Goal: Task Accomplishment & Management: Manage account settings

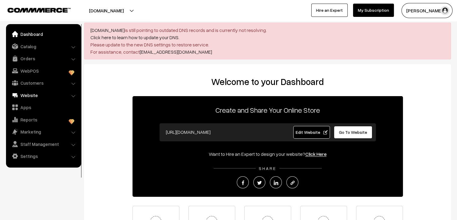
click at [35, 97] on link "Website" at bounding box center [44, 95] width 72 height 11
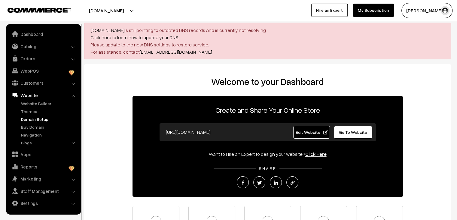
click at [35, 119] on link "Domain Setup" at bounding box center [50, 119] width 60 height 6
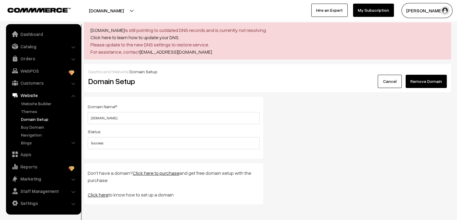
click at [438, 81] on button "Remove Domain" at bounding box center [426, 81] width 41 height 13
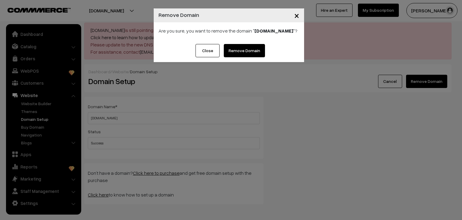
click at [241, 50] on link "Remove Domain" at bounding box center [244, 50] width 41 height 13
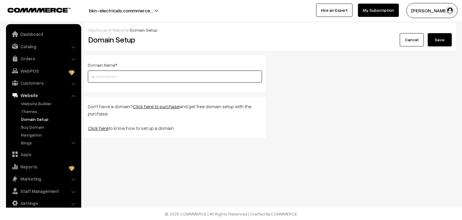
click at [114, 78] on input "text" at bounding box center [175, 76] width 174 height 12
paste input "[DOMAIN_NAME]"
type input "[DOMAIN_NAME]"
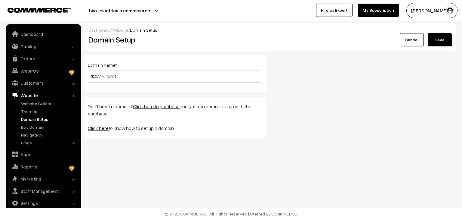
click at [443, 43] on button "Save" at bounding box center [440, 39] width 24 height 13
